Goal: Task Accomplishment & Management: Manage account settings

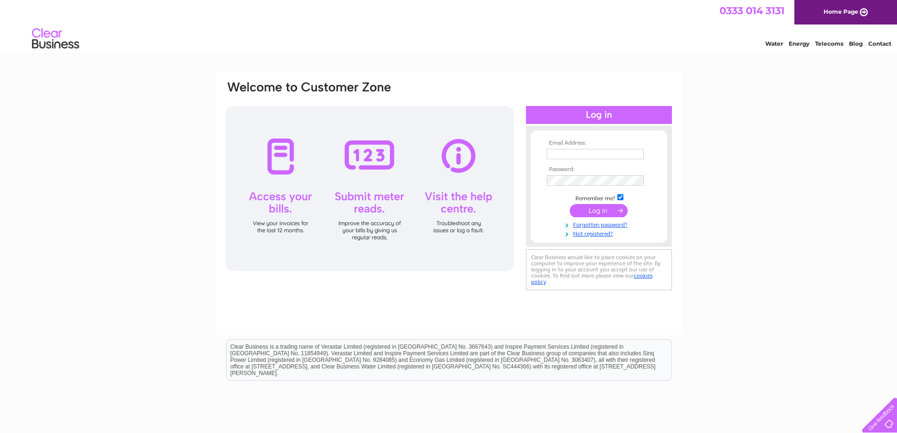
click at [568, 154] on input "text" at bounding box center [595, 154] width 97 height 10
type input "lilyb@outdoormanagementgroup.co.uk"
click at [599, 212] on input "submit" at bounding box center [599, 210] width 58 height 13
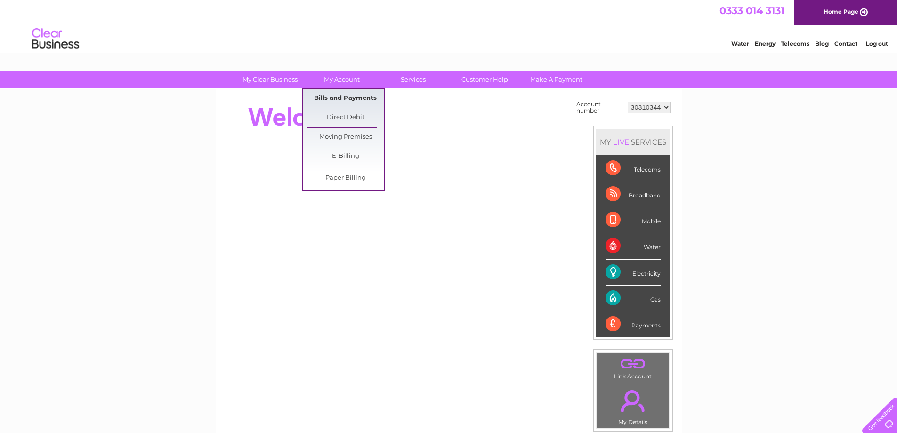
click at [331, 94] on link "Bills and Payments" at bounding box center [346, 98] width 78 height 19
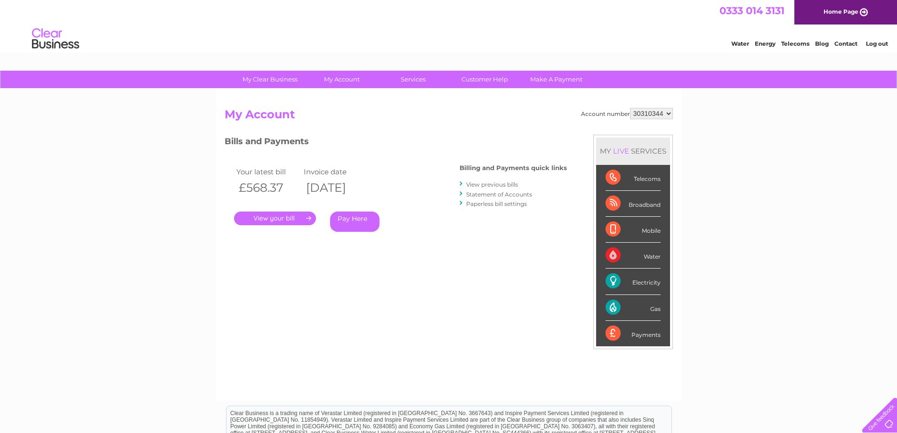
click at [269, 216] on link "." at bounding box center [275, 219] width 82 height 14
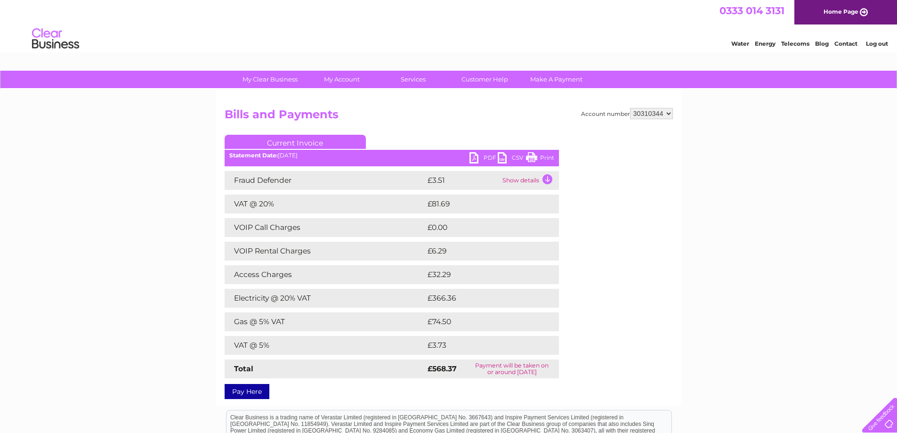
click at [486, 155] on link "PDF" at bounding box center [484, 159] width 28 height 14
